Goal: Find specific page/section: Find specific page/section

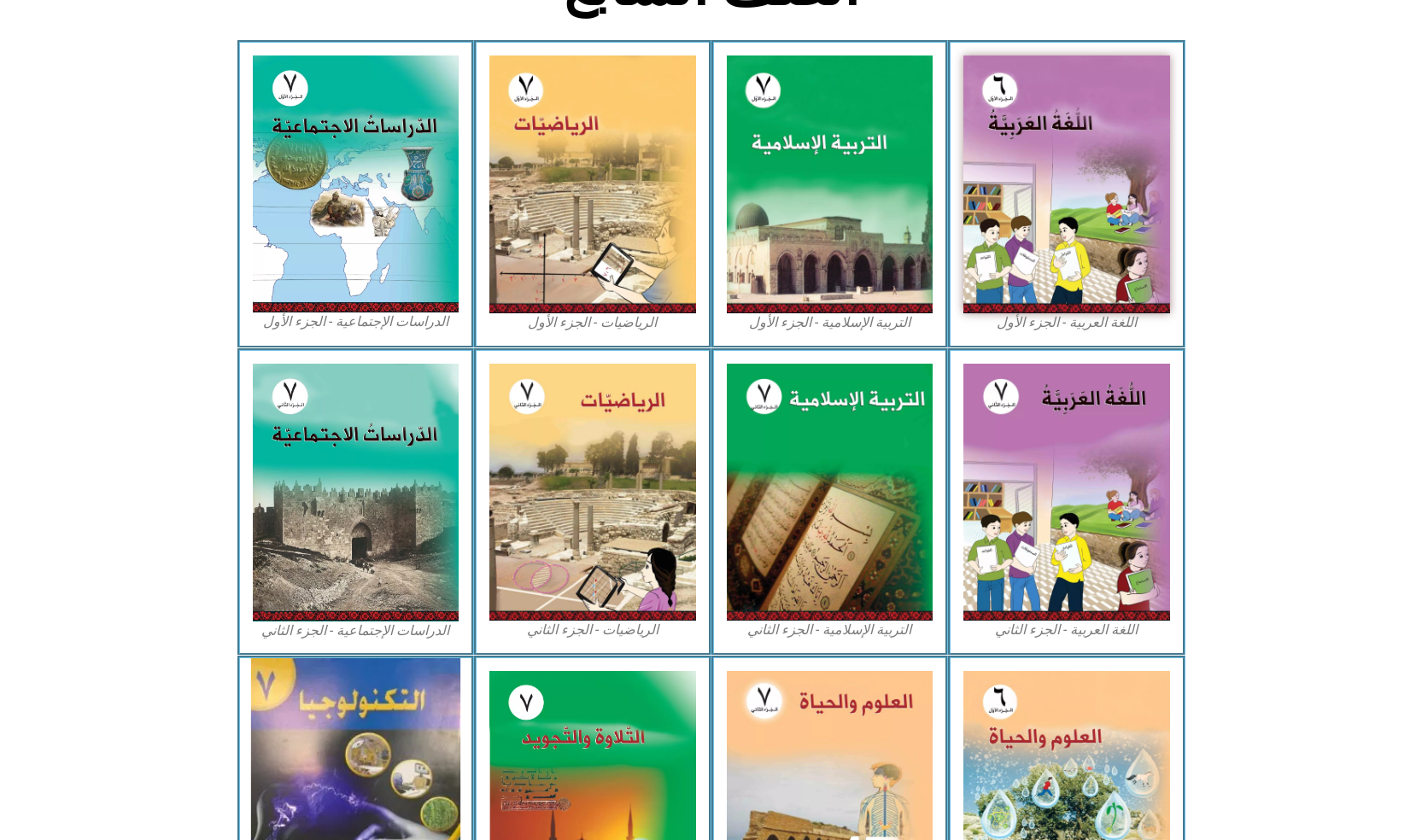
scroll to position [684, 0]
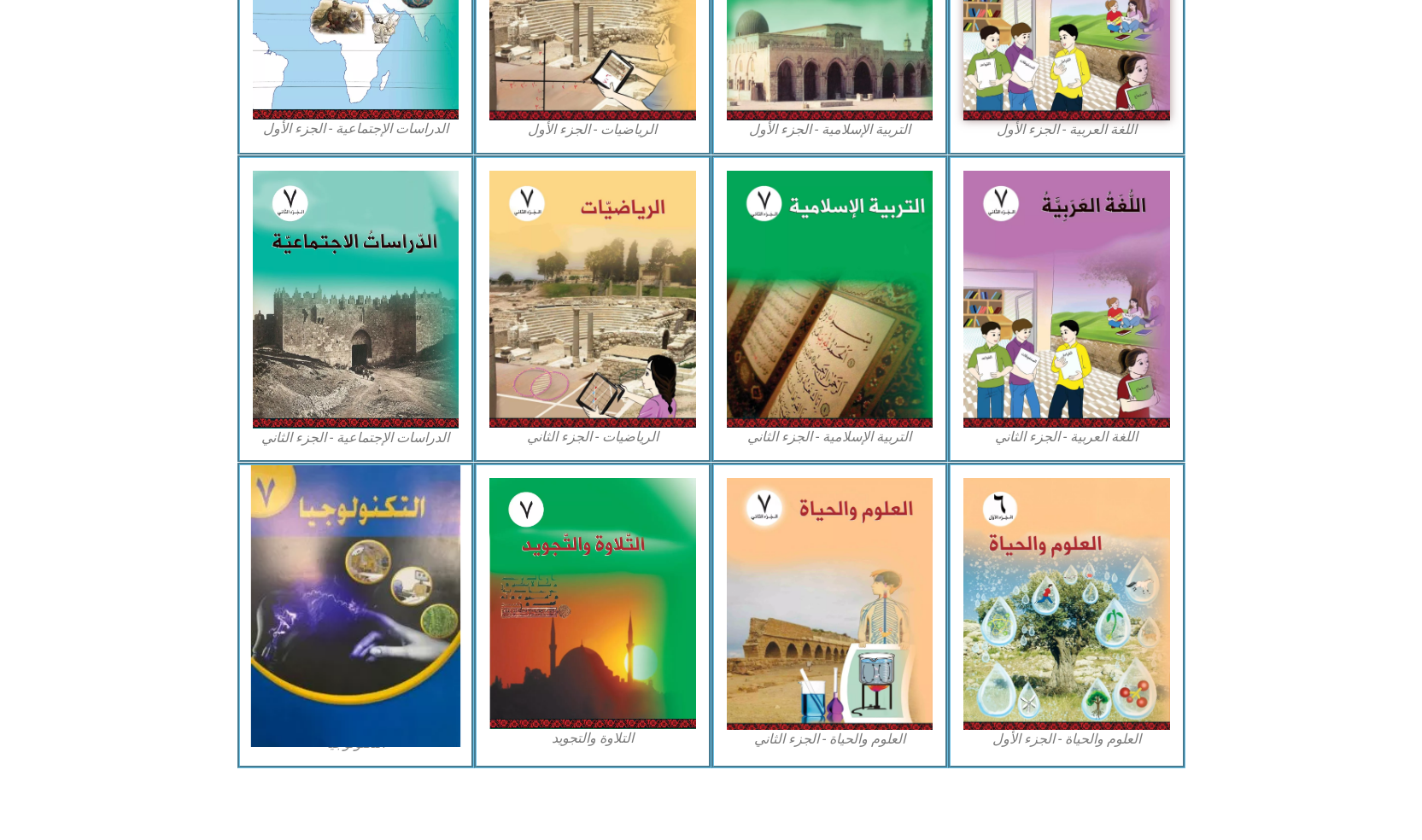
click at [340, 629] on img at bounding box center [355, 606] width 209 height 282
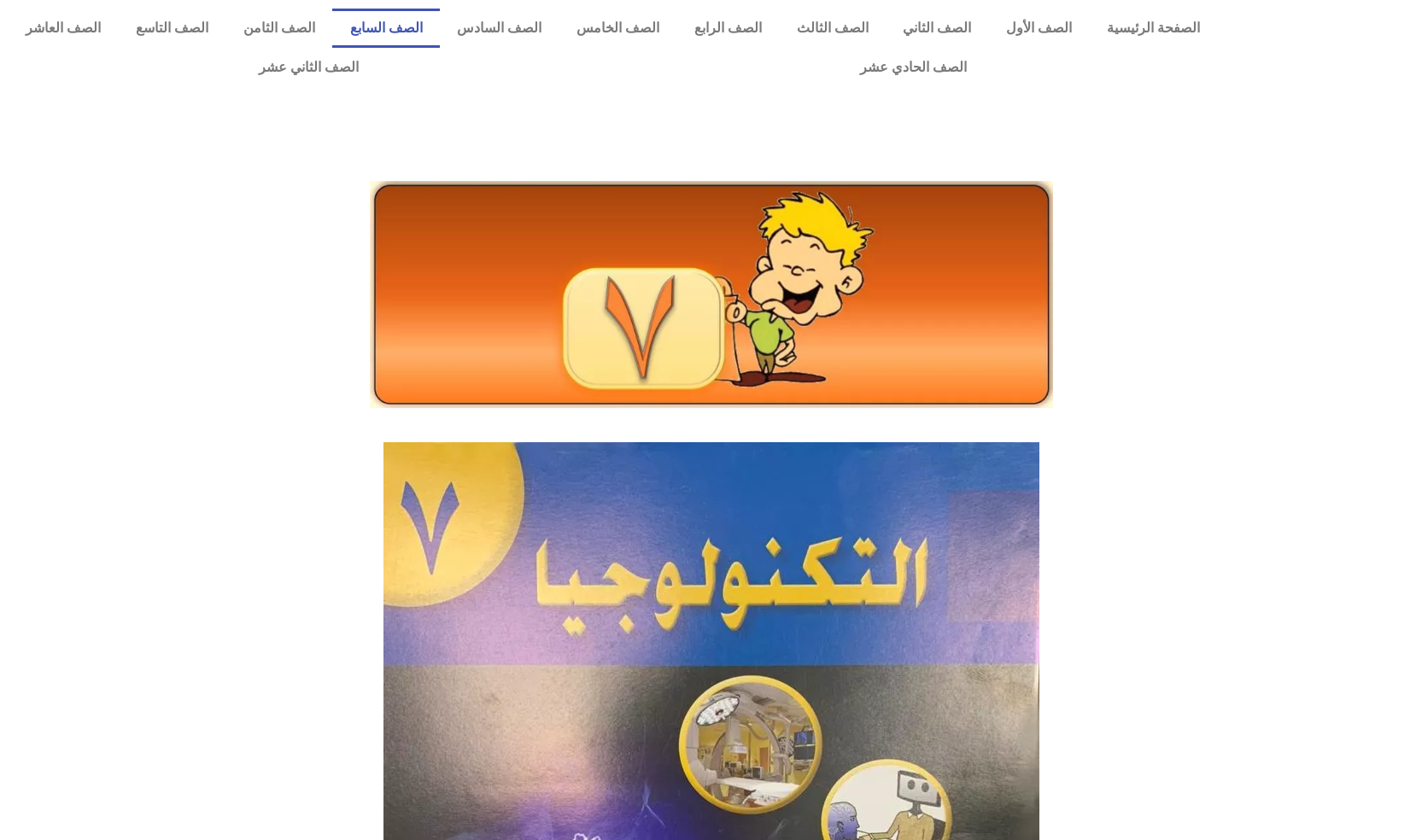
click at [440, 28] on link "الصف السابع" at bounding box center [385, 28] width 107 height 40
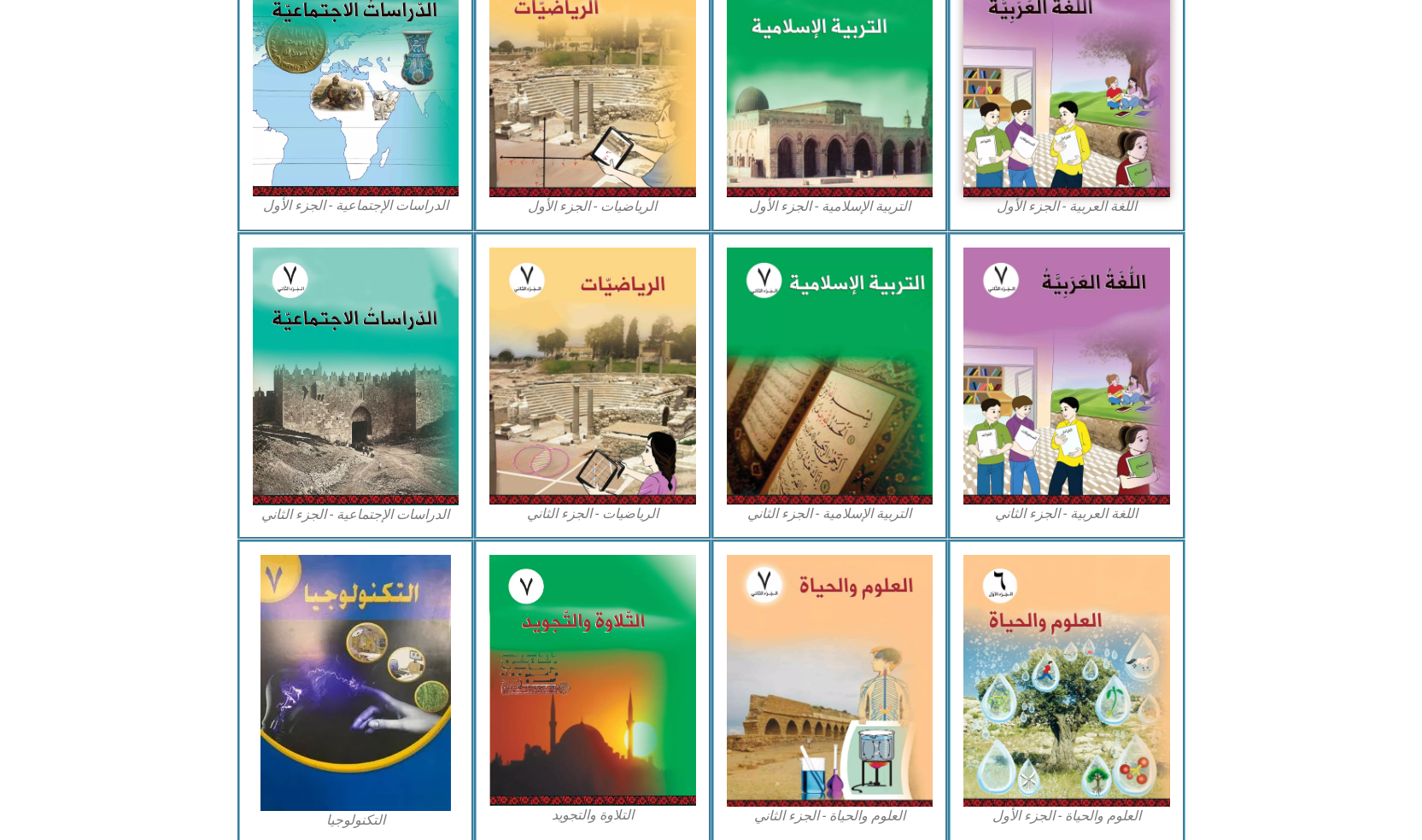
scroll to position [684, 0]
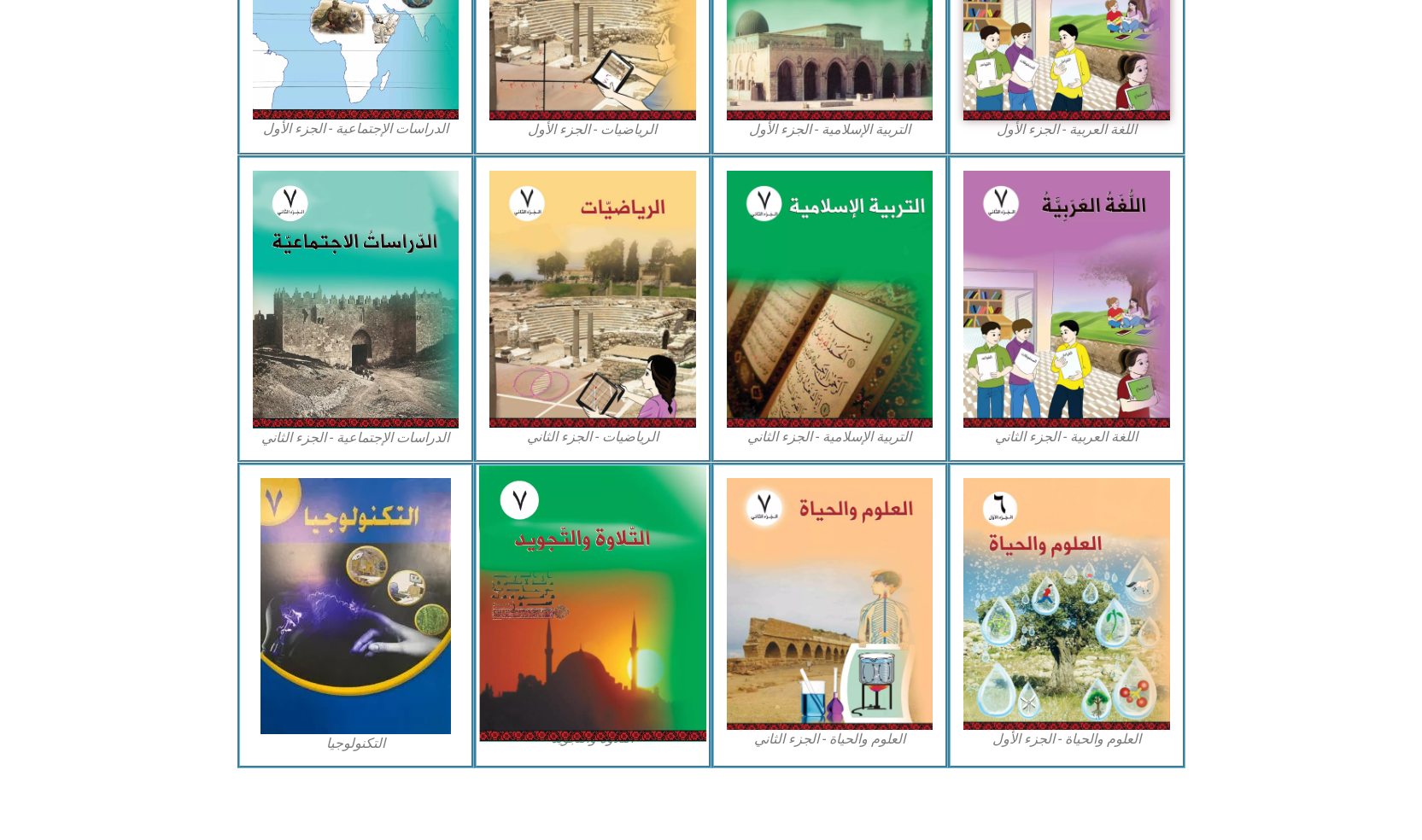
click at [498, 572] on img at bounding box center [592, 603] width 227 height 276
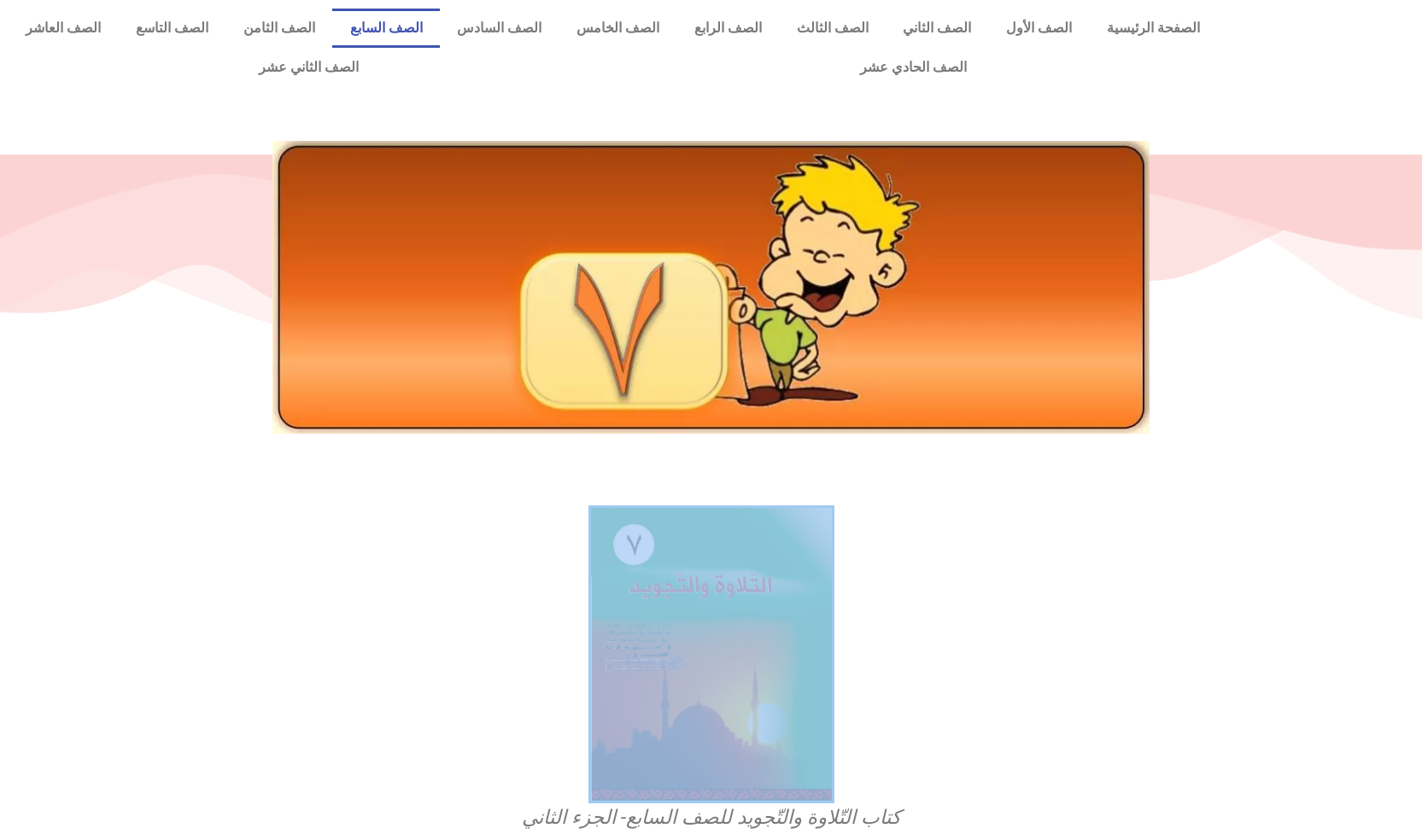
click at [440, 46] on link "الصف السابع" at bounding box center [385, 28] width 107 height 40
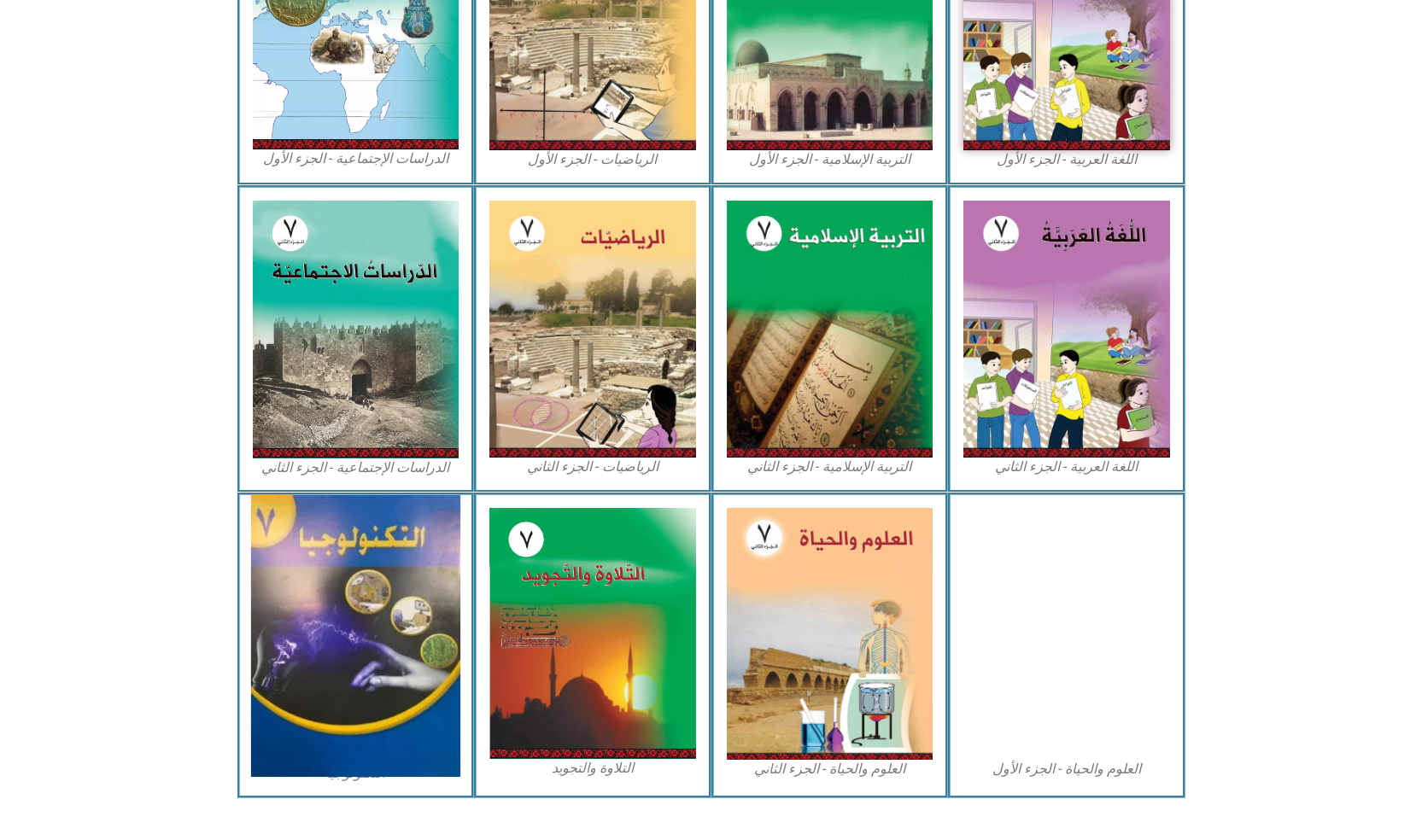
scroll to position [684, 0]
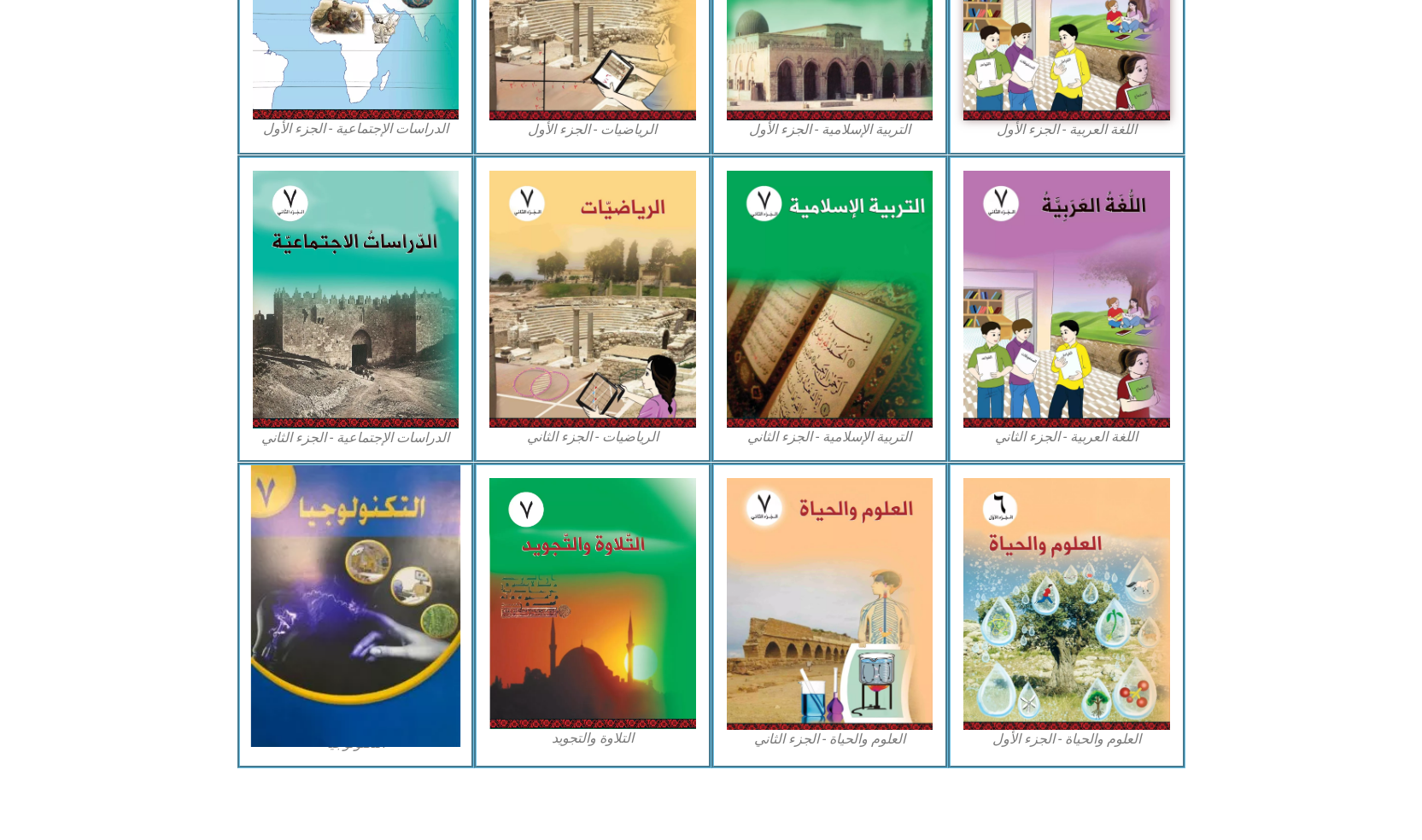
click at [336, 742] on img at bounding box center [355, 606] width 209 height 282
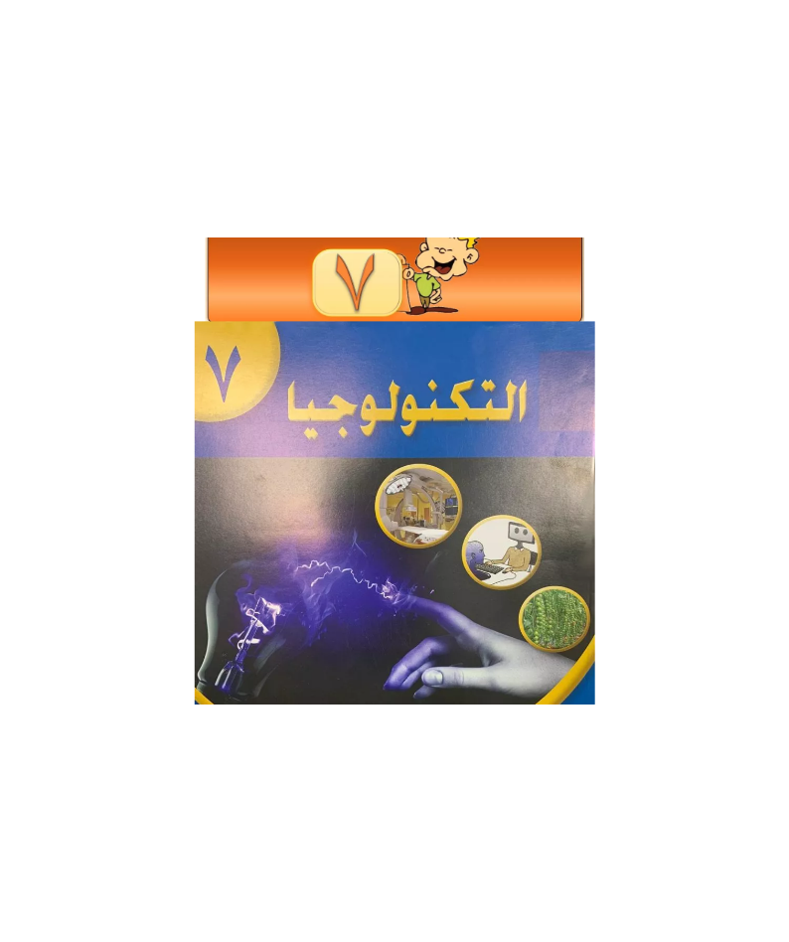
scroll to position [99, 0]
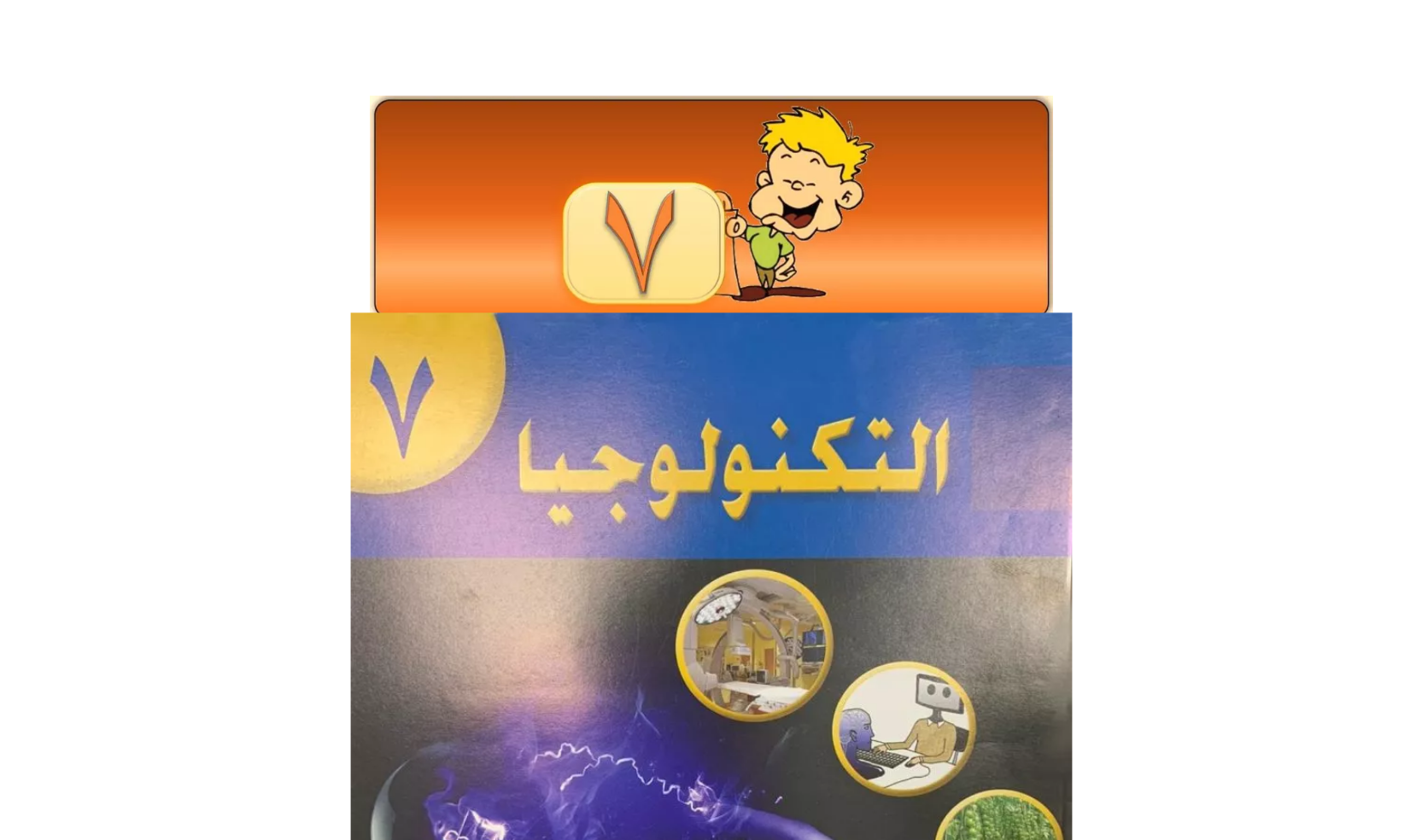
click at [803, 579] on img at bounding box center [710, 799] width 721 height 970
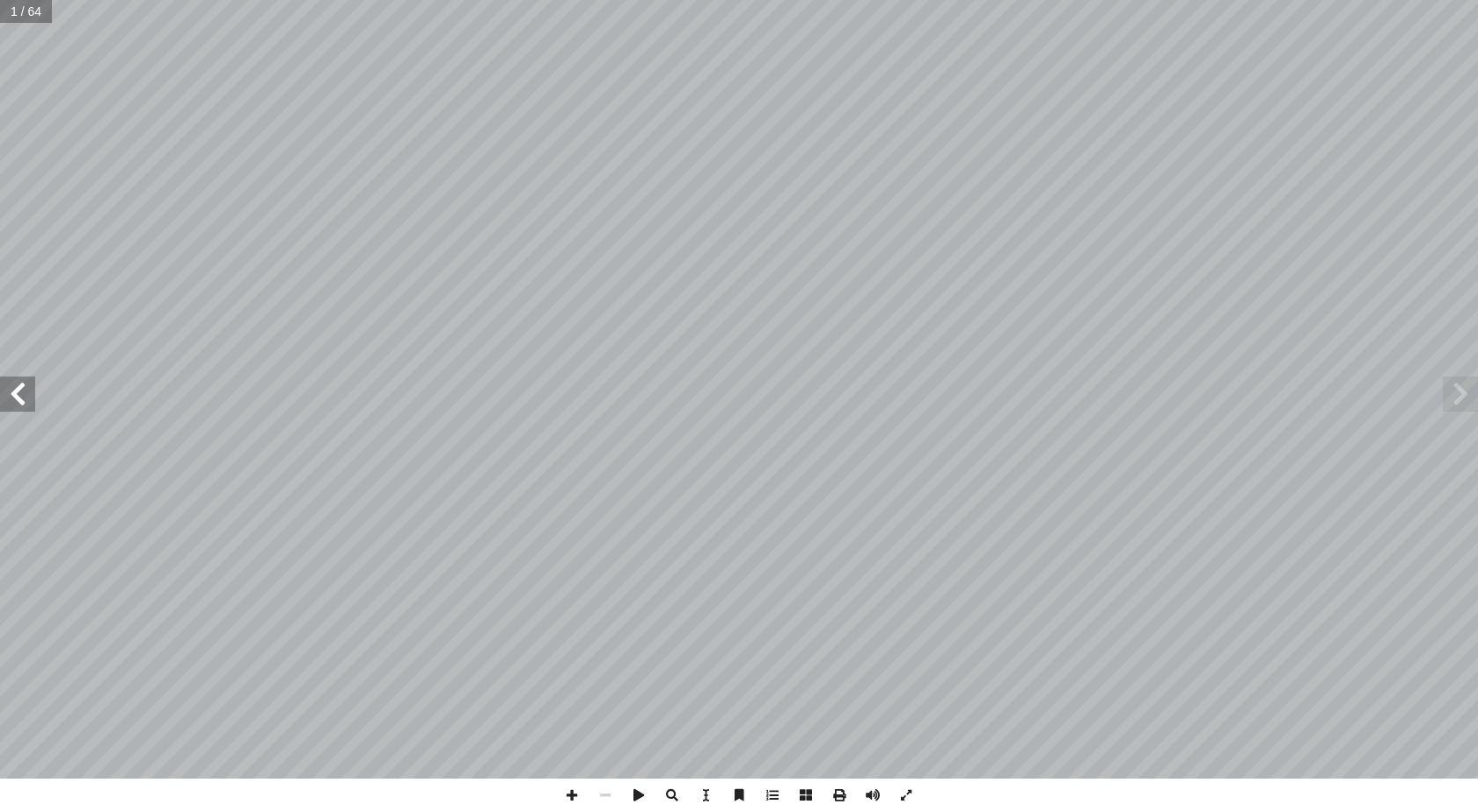
click at [0, 383] on span at bounding box center [18, 394] width 35 height 35
click at [7, 391] on span at bounding box center [18, 394] width 35 height 35
click at [8, 391] on span at bounding box center [18, 394] width 35 height 35
click at [0, 403] on span at bounding box center [18, 394] width 35 height 35
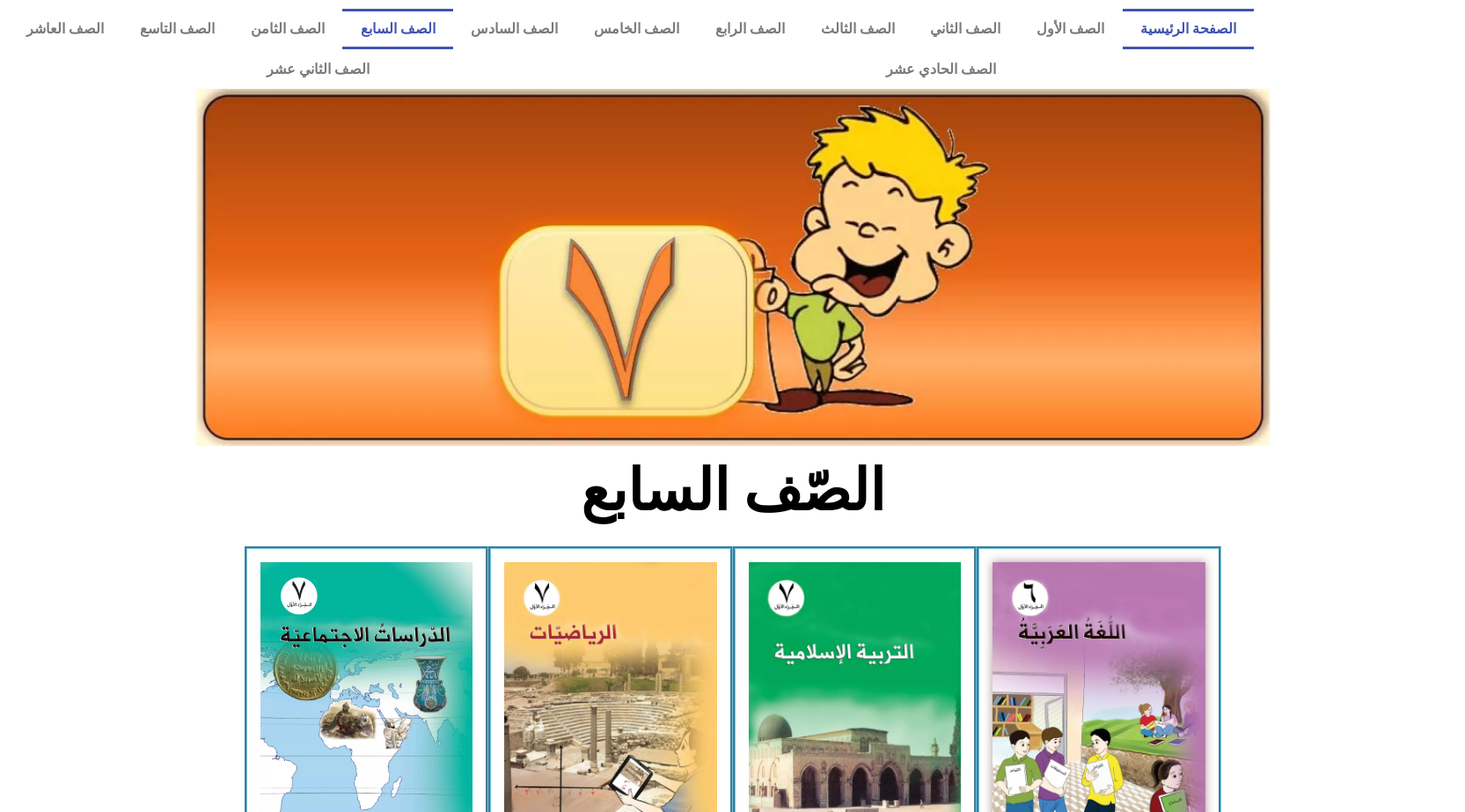
click at [1212, 16] on link "الصفحة الرئيسية" at bounding box center [1188, 29] width 132 height 41
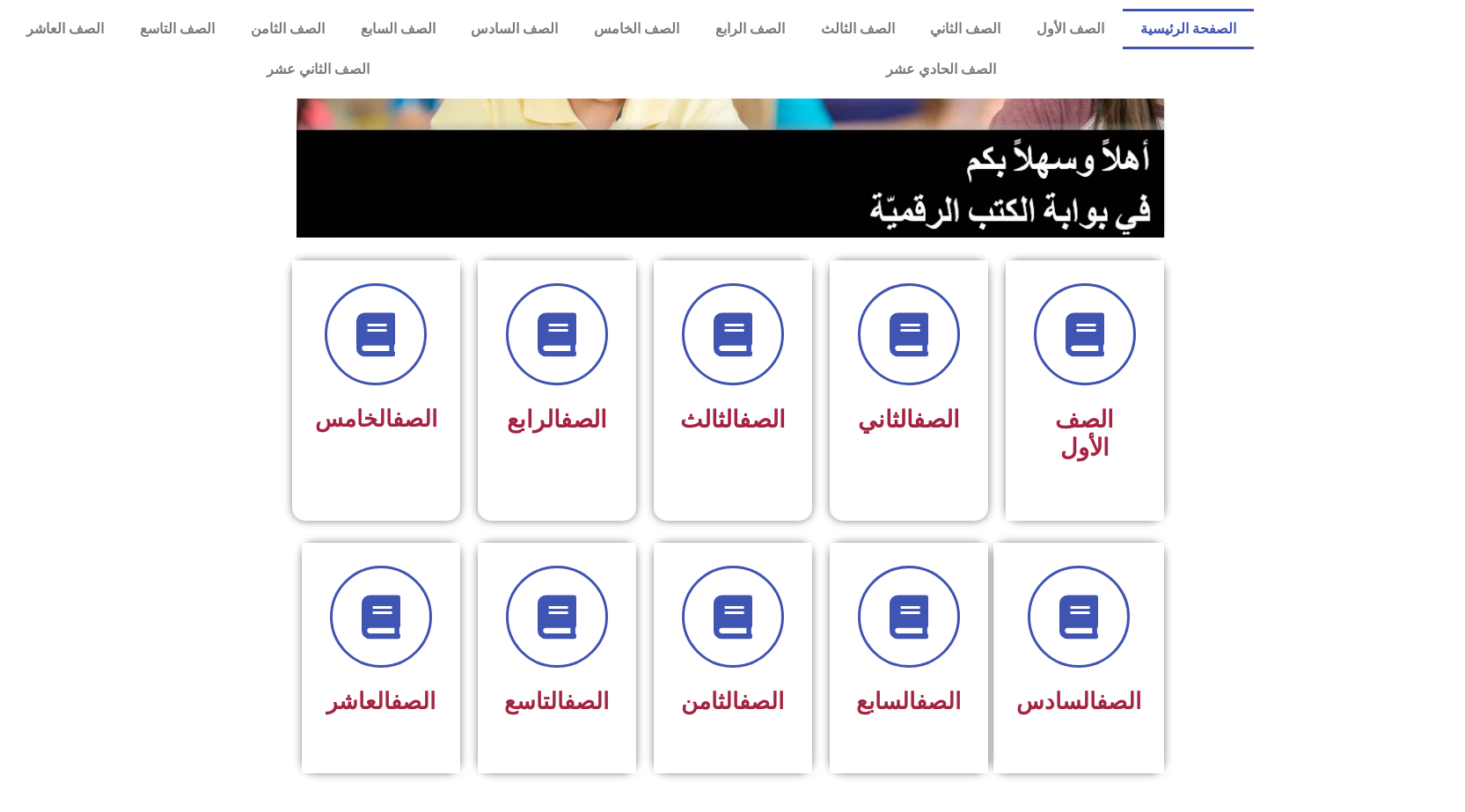
scroll to position [264, 0]
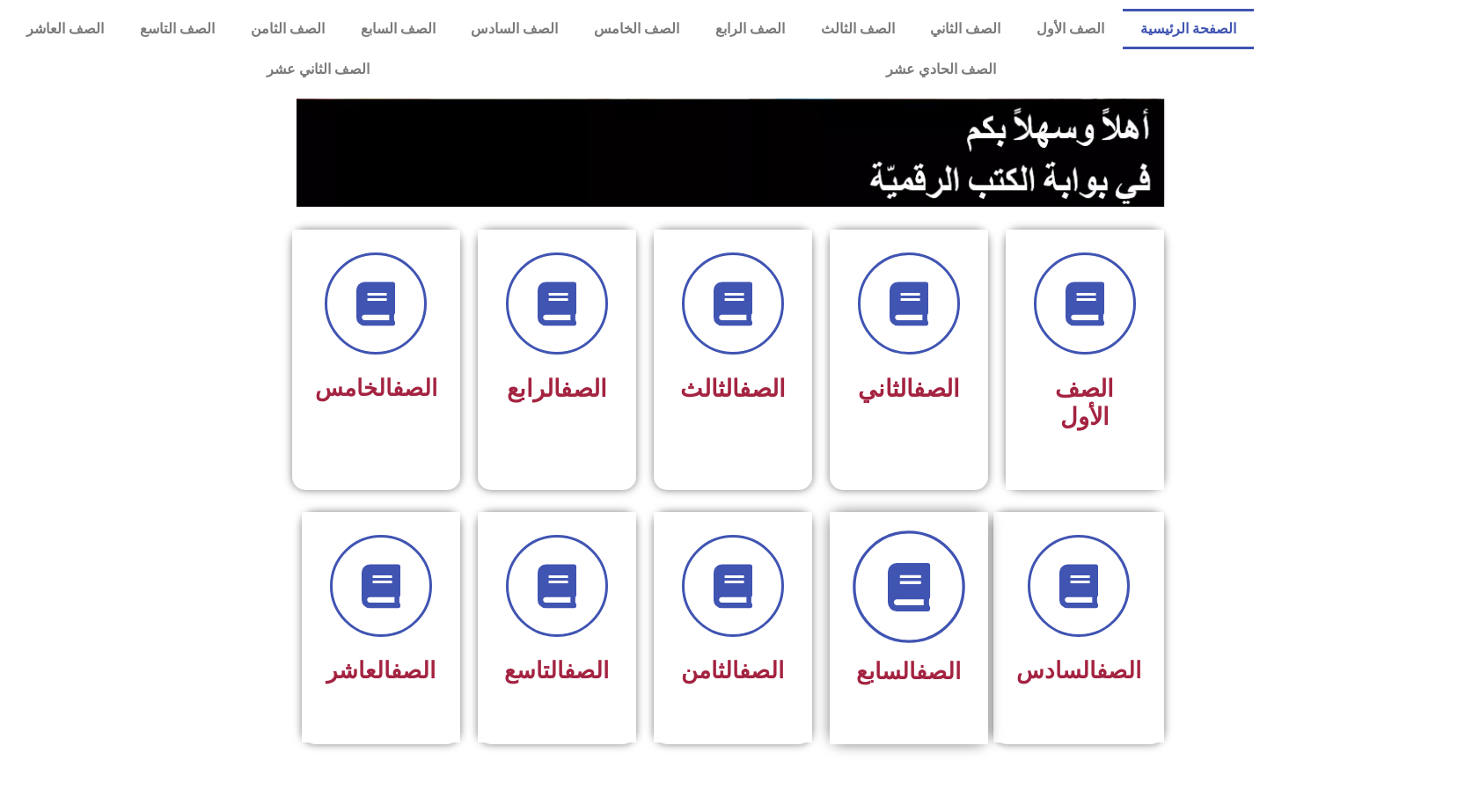
click at [866, 568] on span at bounding box center [908, 586] width 112 height 112
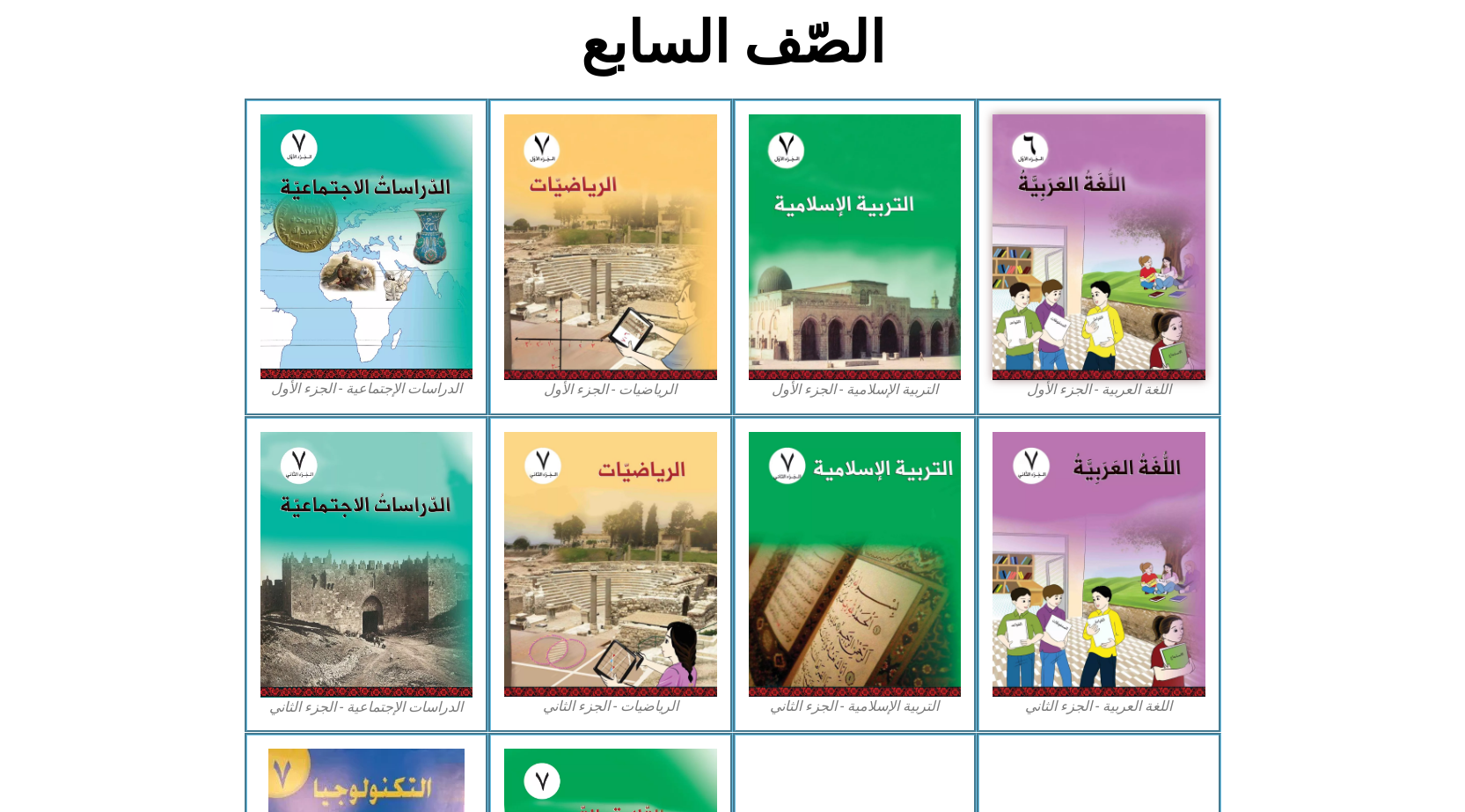
scroll to position [406, 0]
